Goal: Task Accomplishment & Management: Use online tool/utility

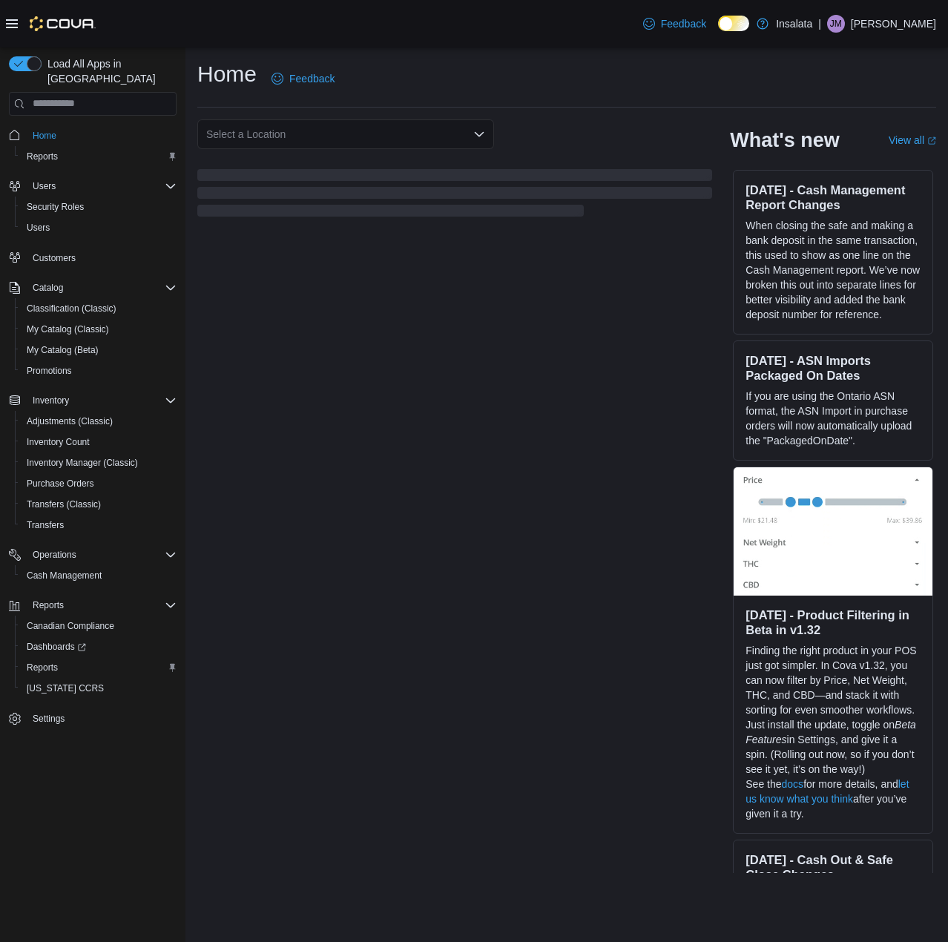
click at [318, 631] on div "Select a Location What's new View all (opens in a new tab or window) [DATE] - C…" at bounding box center [566, 496] width 739 height 755
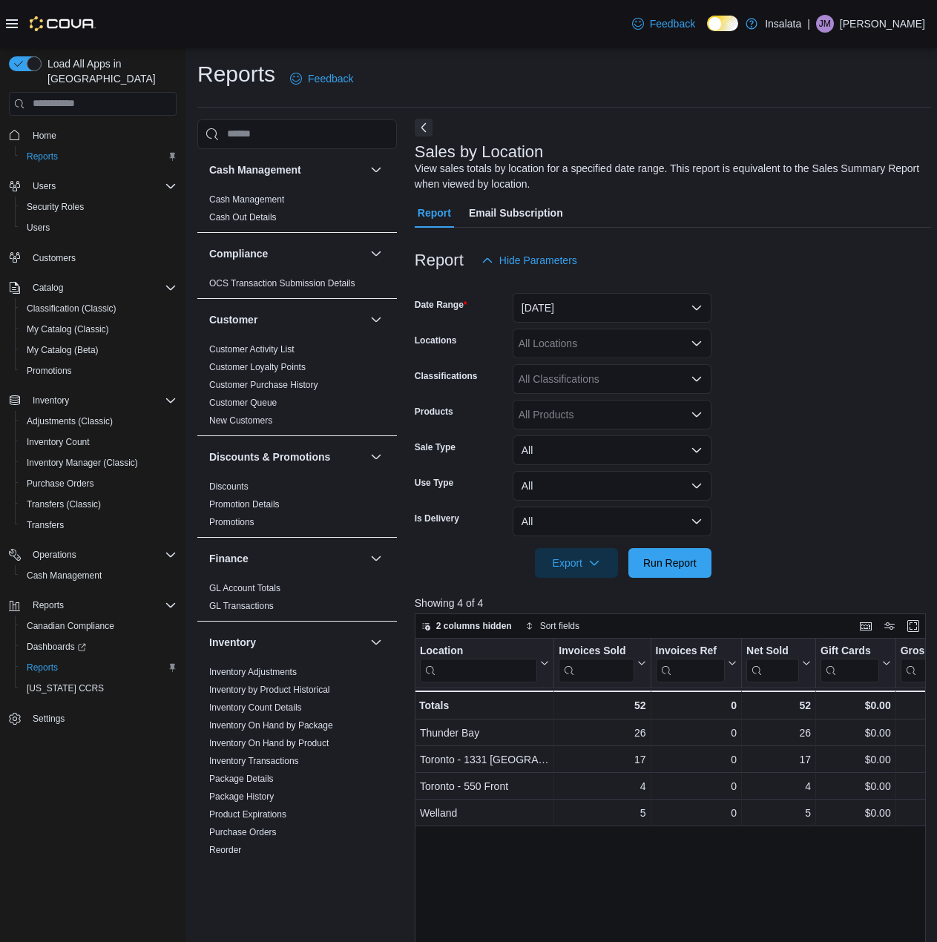
click at [422, 126] on button "Next" at bounding box center [424, 128] width 18 height 18
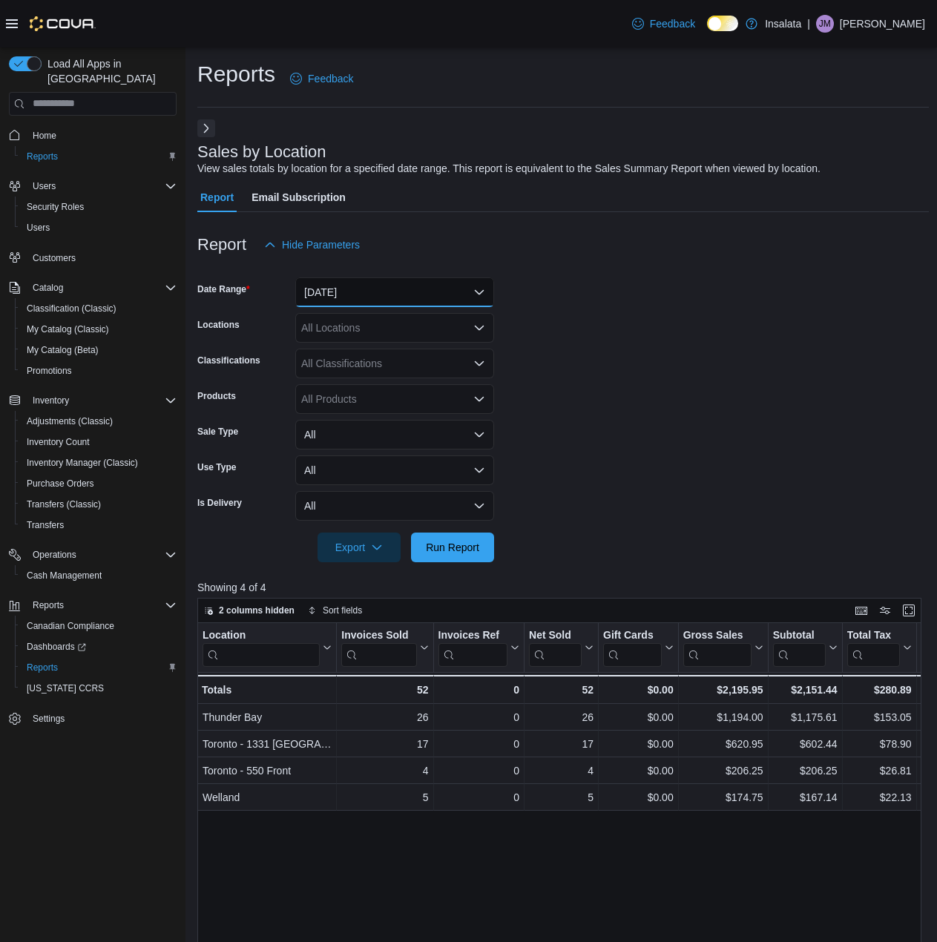
click at [402, 289] on button "Today" at bounding box center [394, 293] width 199 height 30
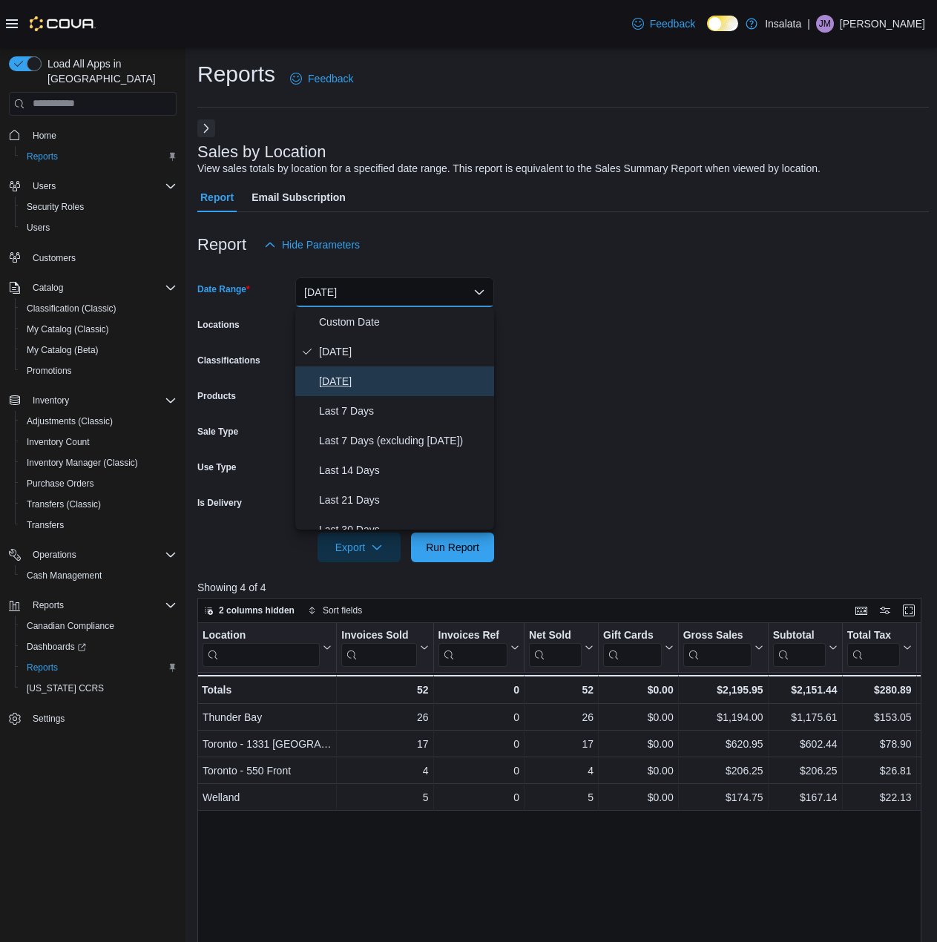
click at [364, 371] on button "Yesterday" at bounding box center [394, 382] width 199 height 30
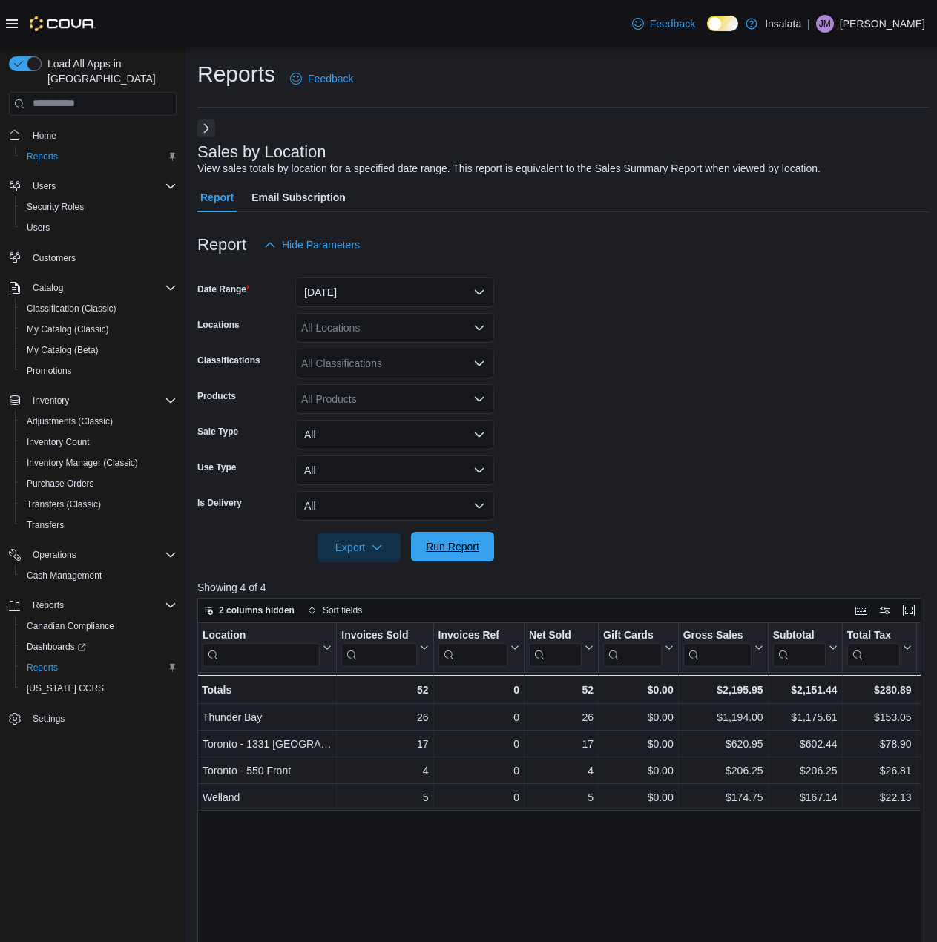
click at [466, 560] on span "Run Report" at bounding box center [452, 547] width 65 height 30
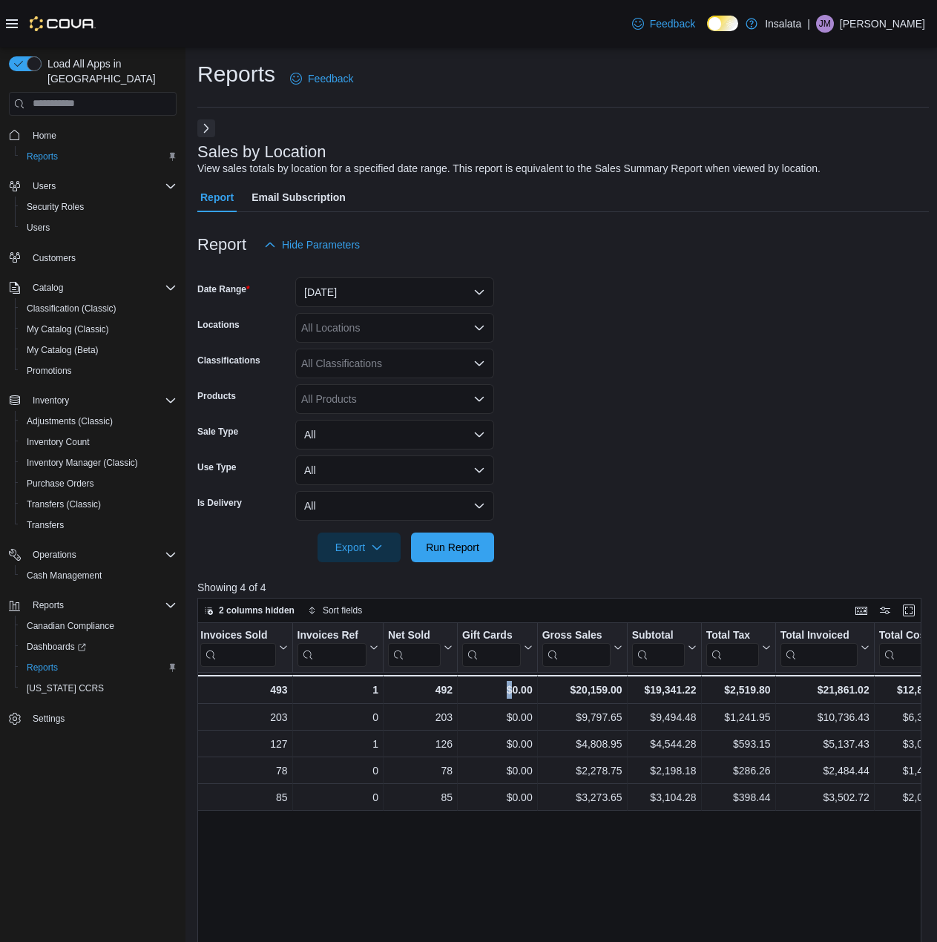
scroll to position [0, 148]
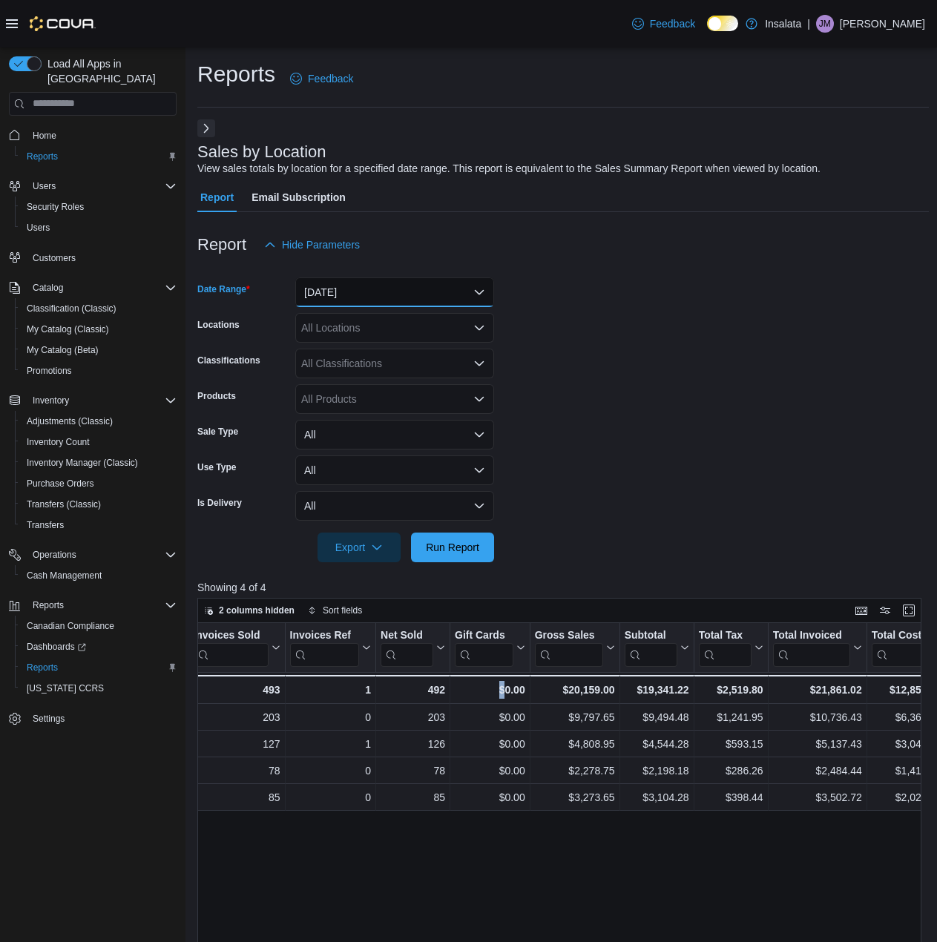
click at [419, 300] on button "Yesterday" at bounding box center [394, 293] width 199 height 30
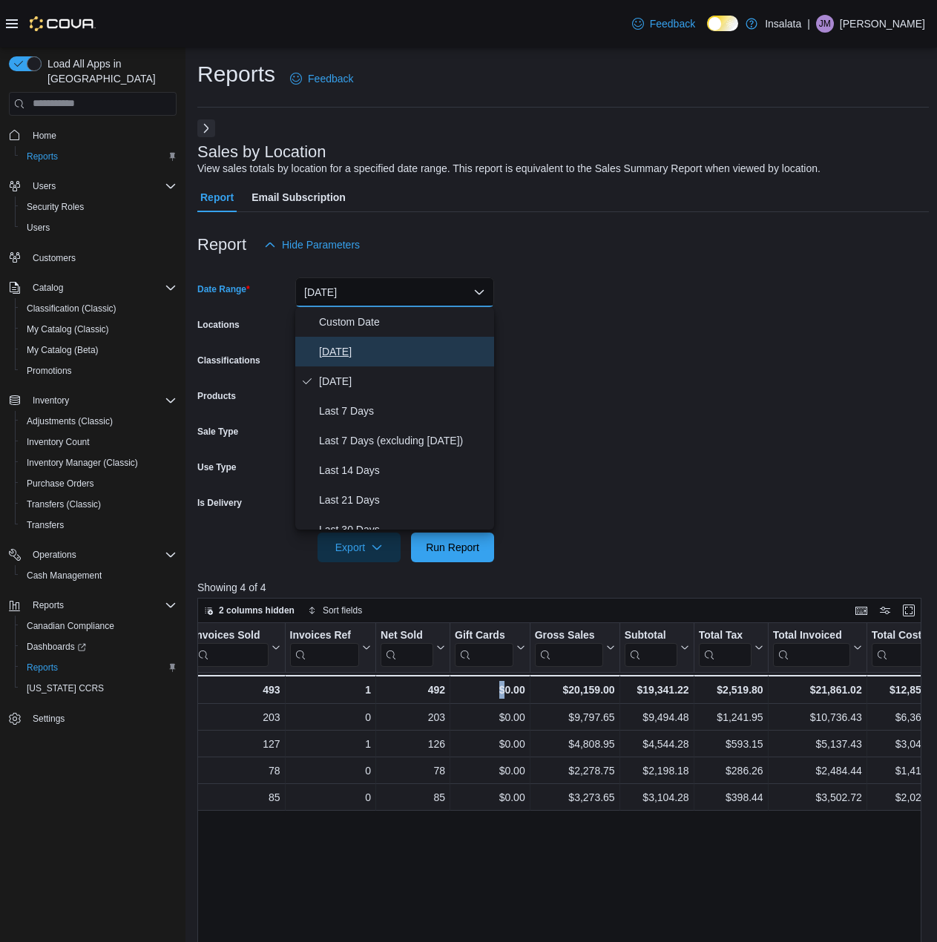
click at [391, 351] on span "Today" at bounding box center [403, 352] width 169 height 18
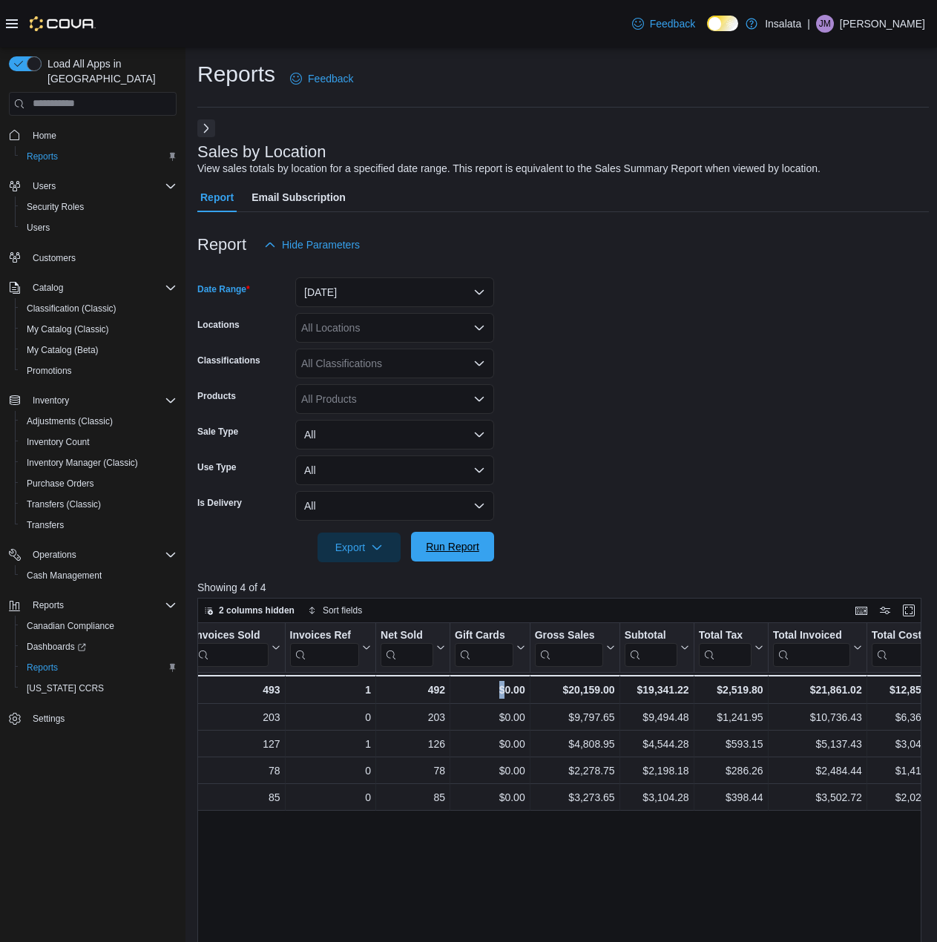
click at [478, 553] on span "Run Report" at bounding box center [452, 546] width 53 height 15
